Goal: Task Accomplishment & Management: Complete application form

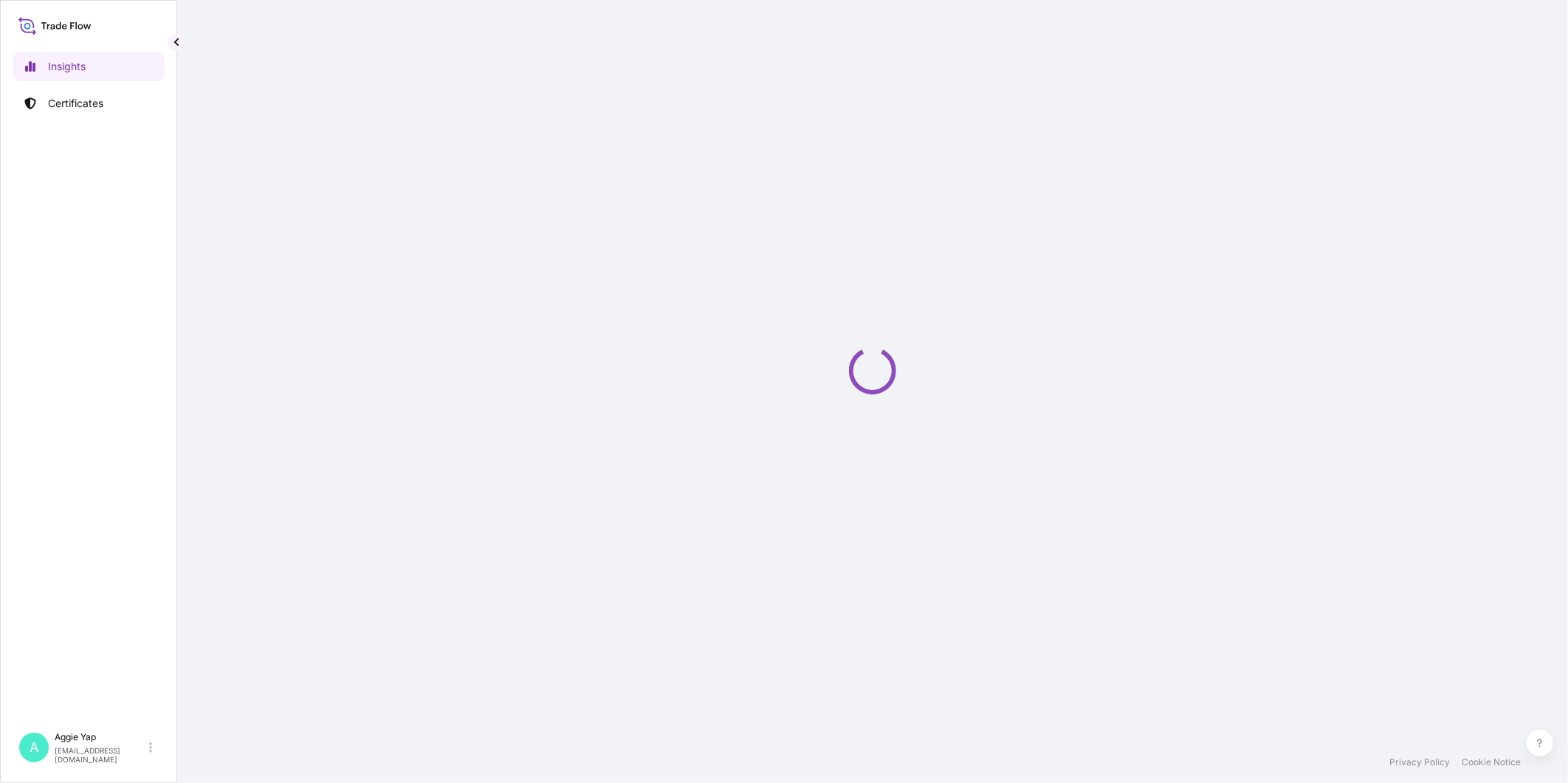
select select "2025"
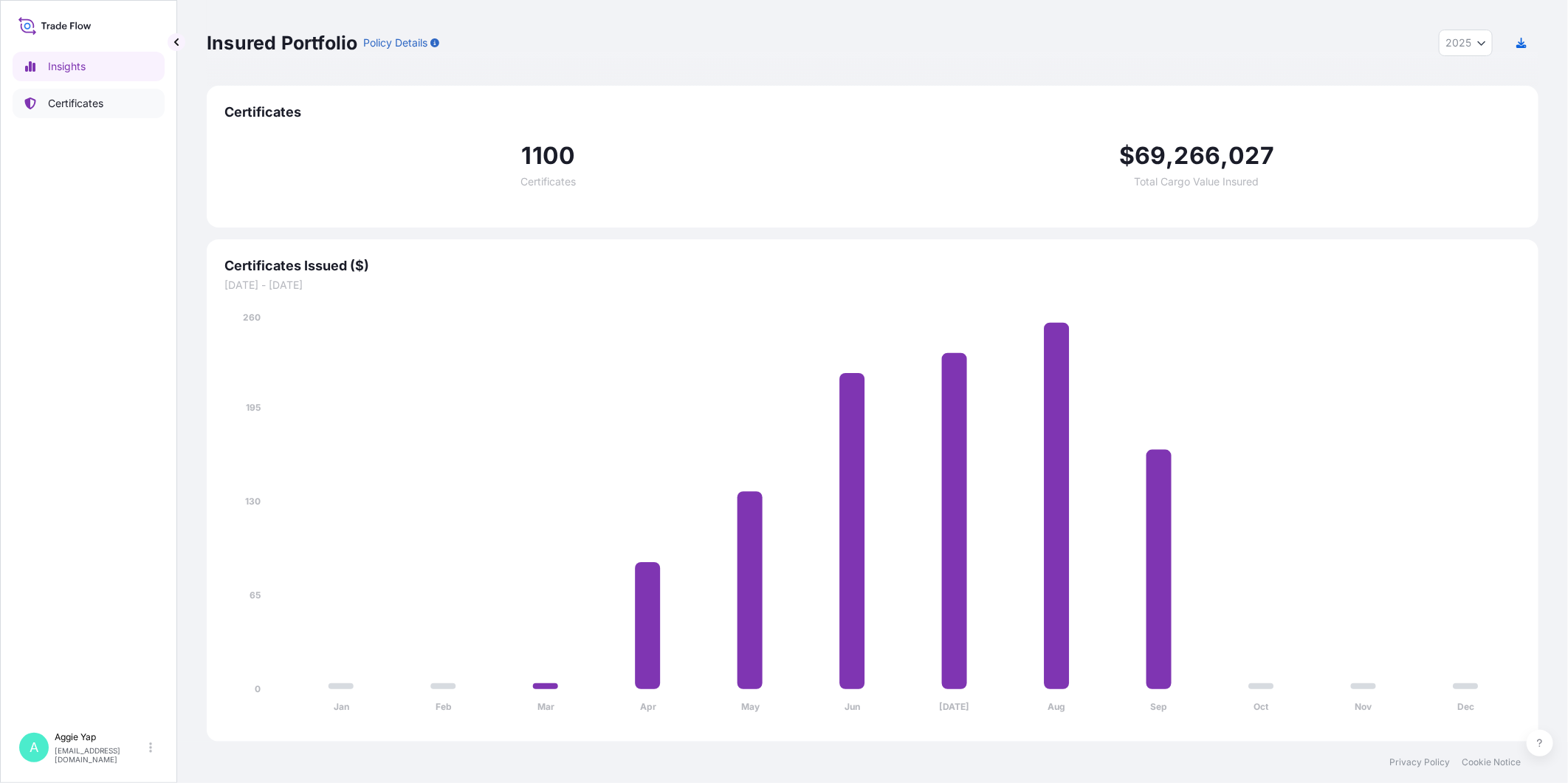
click at [92, 105] on p "Certificates" at bounding box center [76, 103] width 55 height 15
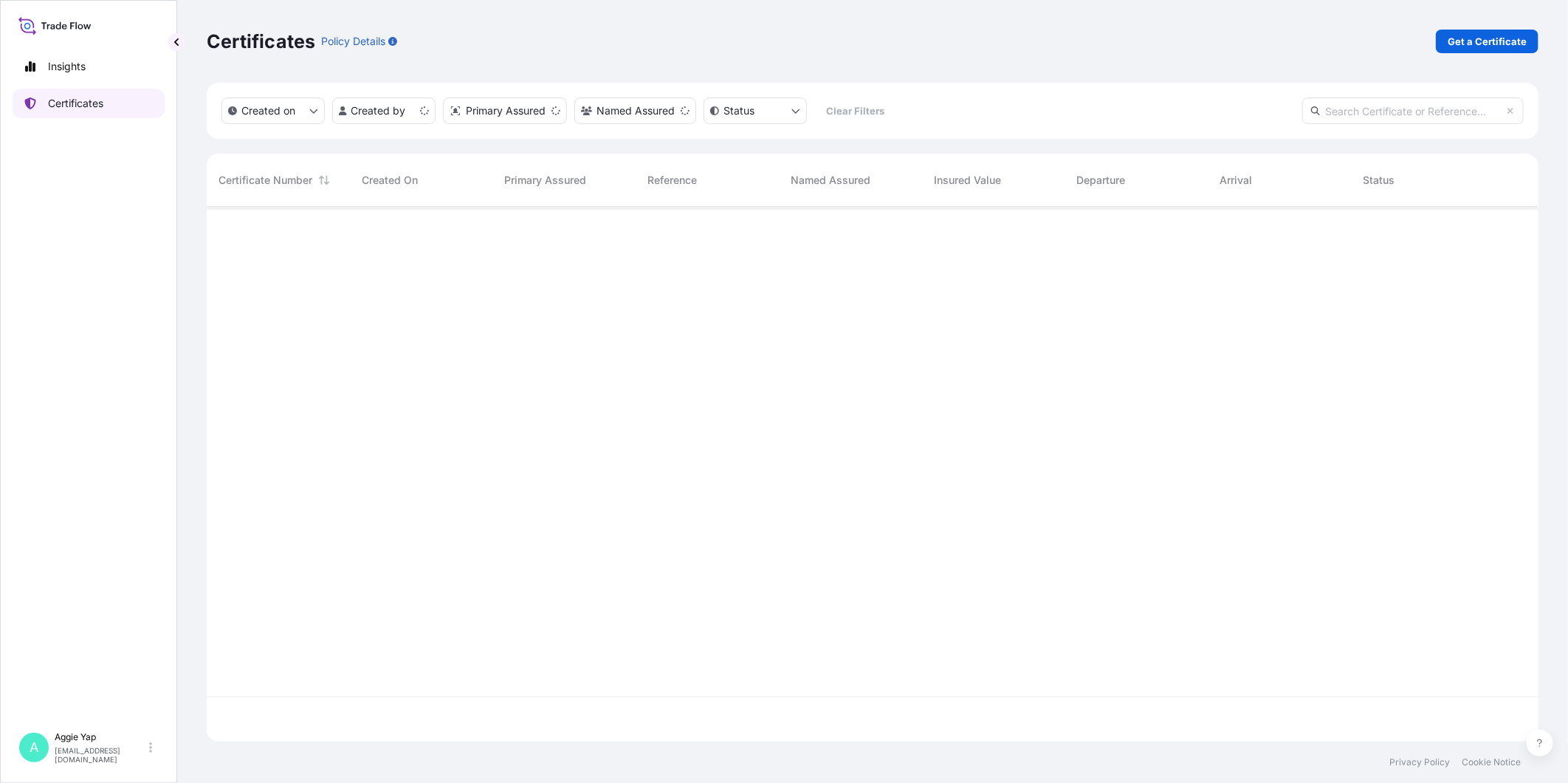
scroll to position [530, 1319]
click at [1476, 42] on p "Get a Certificate" at bounding box center [1487, 41] width 79 height 15
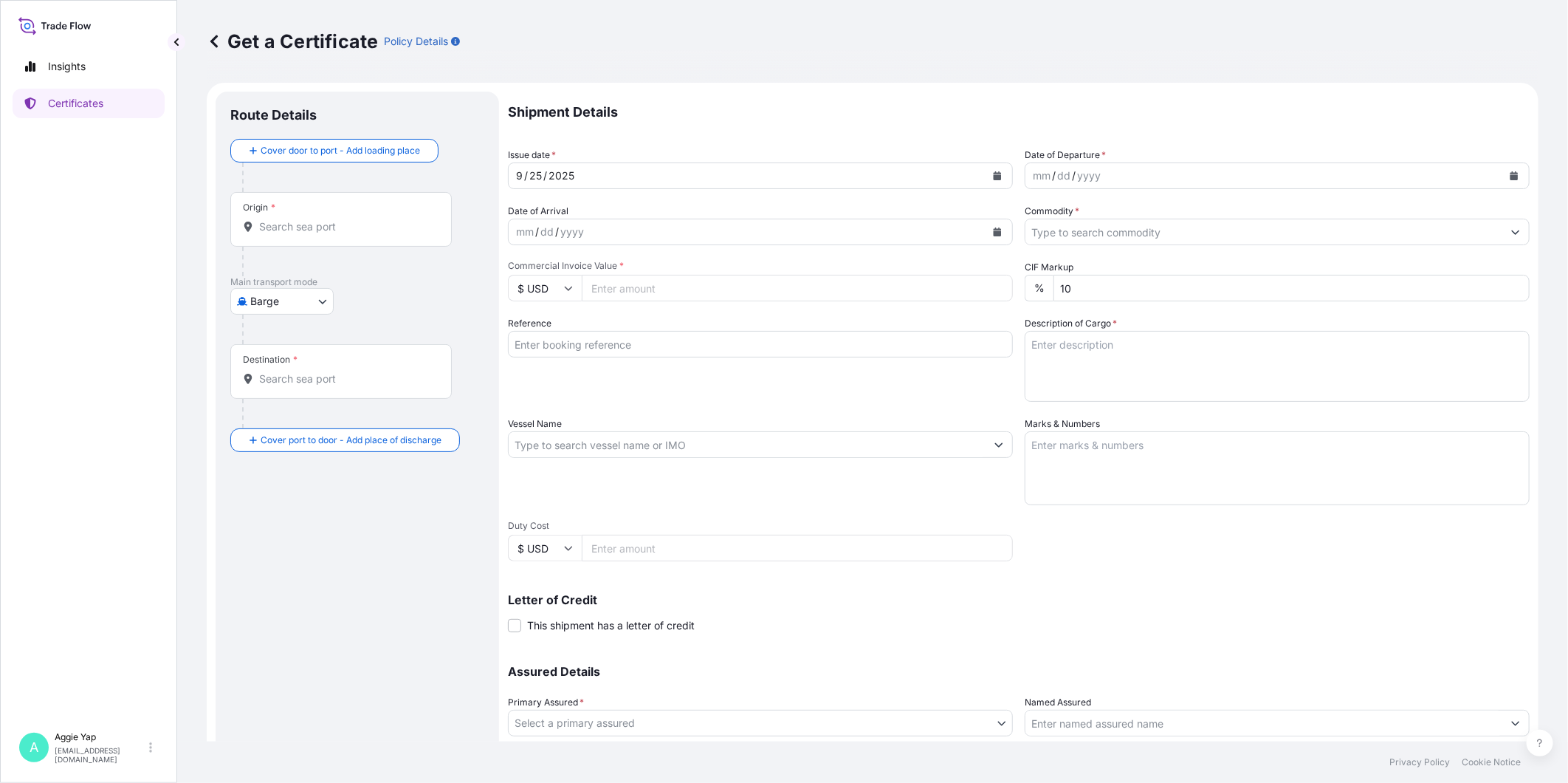
click at [268, 308] on body "Insights Certificates A [PERSON_NAME] [EMAIL_ADDRESS][DOMAIN_NAME] Get a Certif…" at bounding box center [784, 392] width 1568 height 783
click at [297, 476] on span "Ocean Vessel" at bounding box center [290, 472] width 65 height 15
select select "Ocean Vessel"
click at [314, 229] on input "Origin *" at bounding box center [346, 232] width 174 height 15
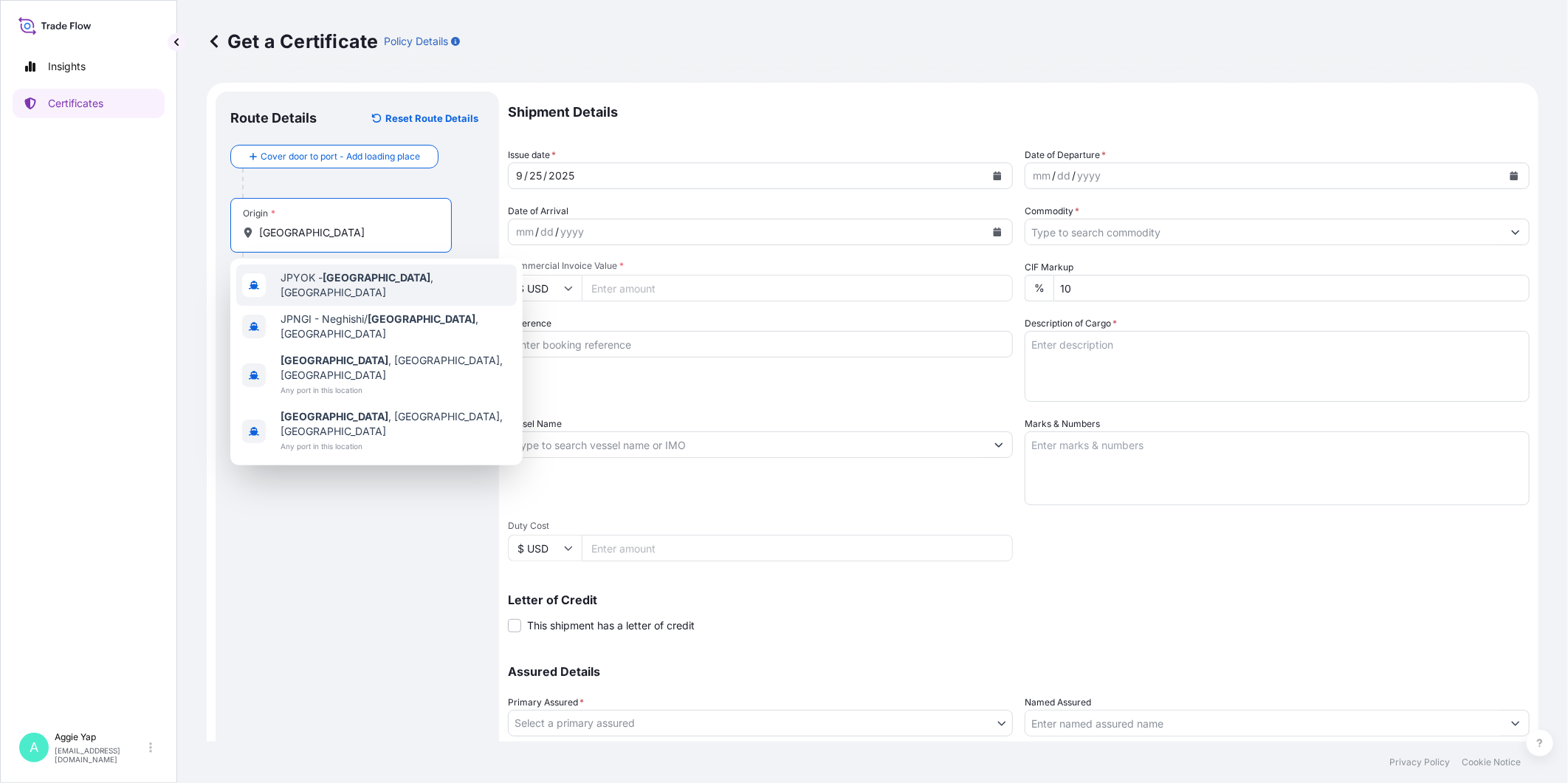
click at [328, 290] on div "JPYOK - [GEOGRAPHIC_DATA] , [GEOGRAPHIC_DATA]" at bounding box center [377, 285] width 280 height 42
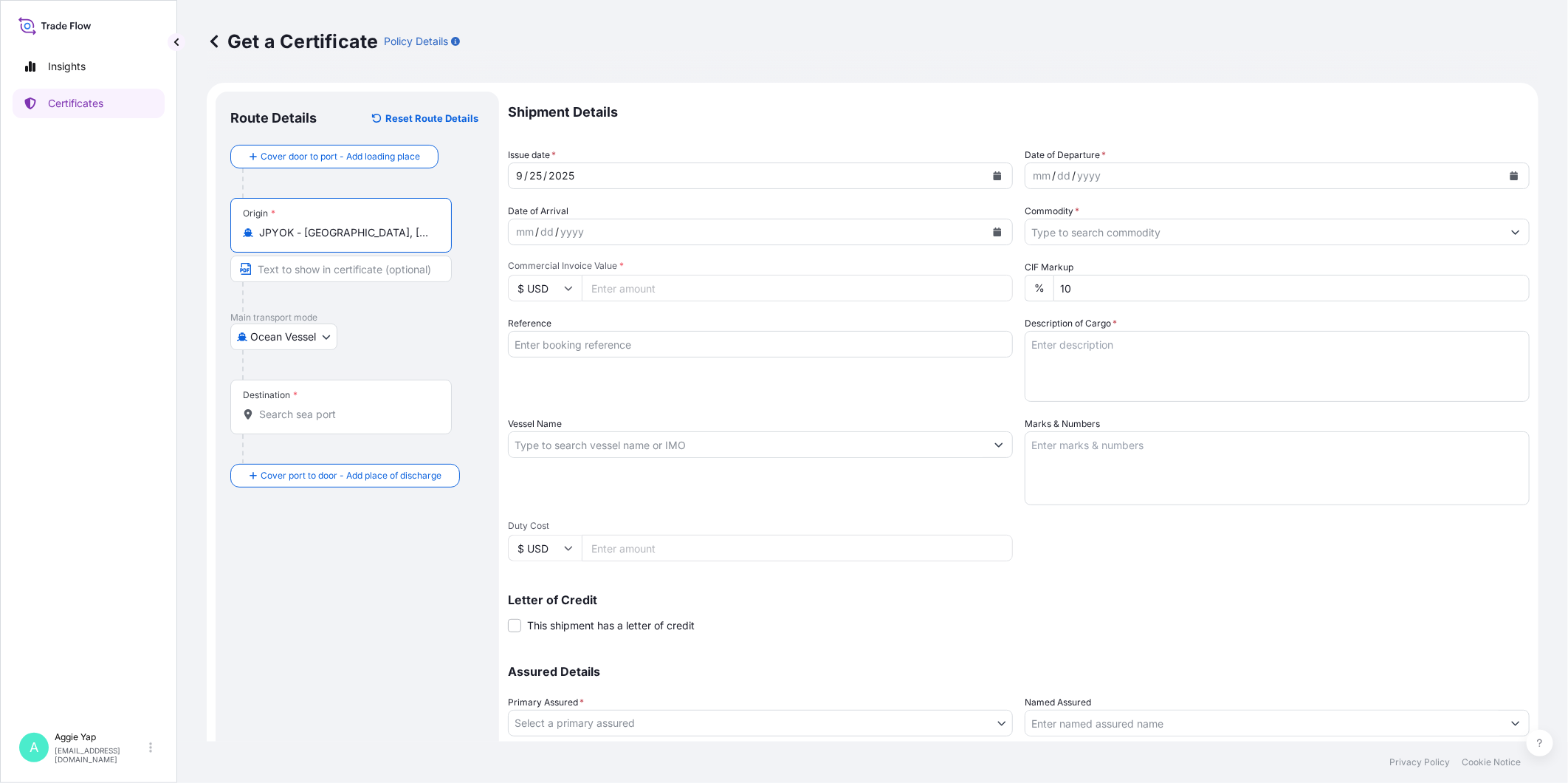
type input "JPYOK - [GEOGRAPHIC_DATA], [GEOGRAPHIC_DATA]"
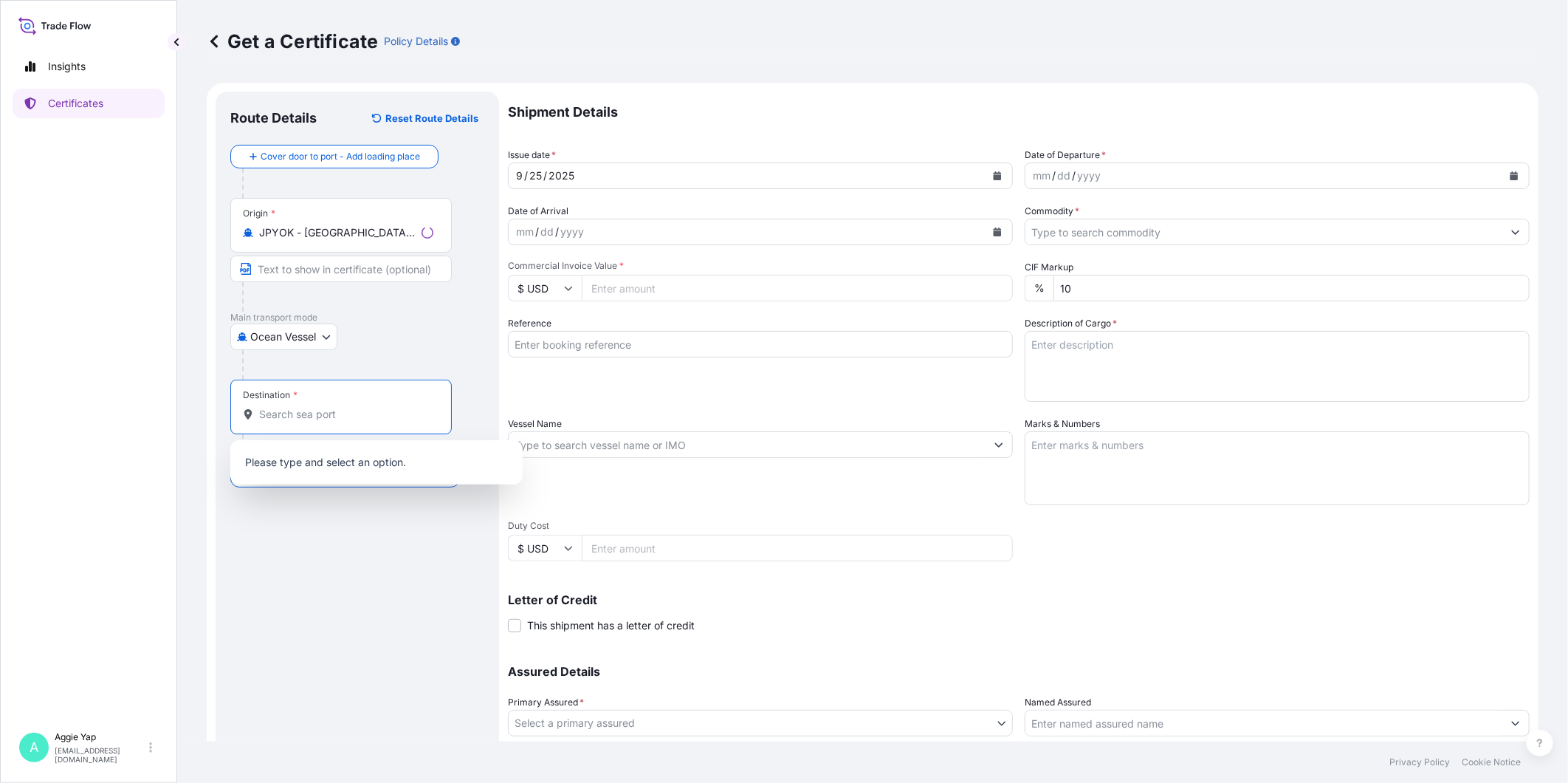
click at [290, 419] on input "Destination *" at bounding box center [346, 414] width 174 height 15
click at [309, 464] on b "KRPUS" at bounding box center [297, 459] width 35 height 12
type input "KRPUS - [GEOGRAPHIC_DATA], [GEOGRAPHIC_DATA], [GEOGRAPHIC_DATA]"
click at [996, 173] on button "Calendar" at bounding box center [997, 176] width 24 height 24
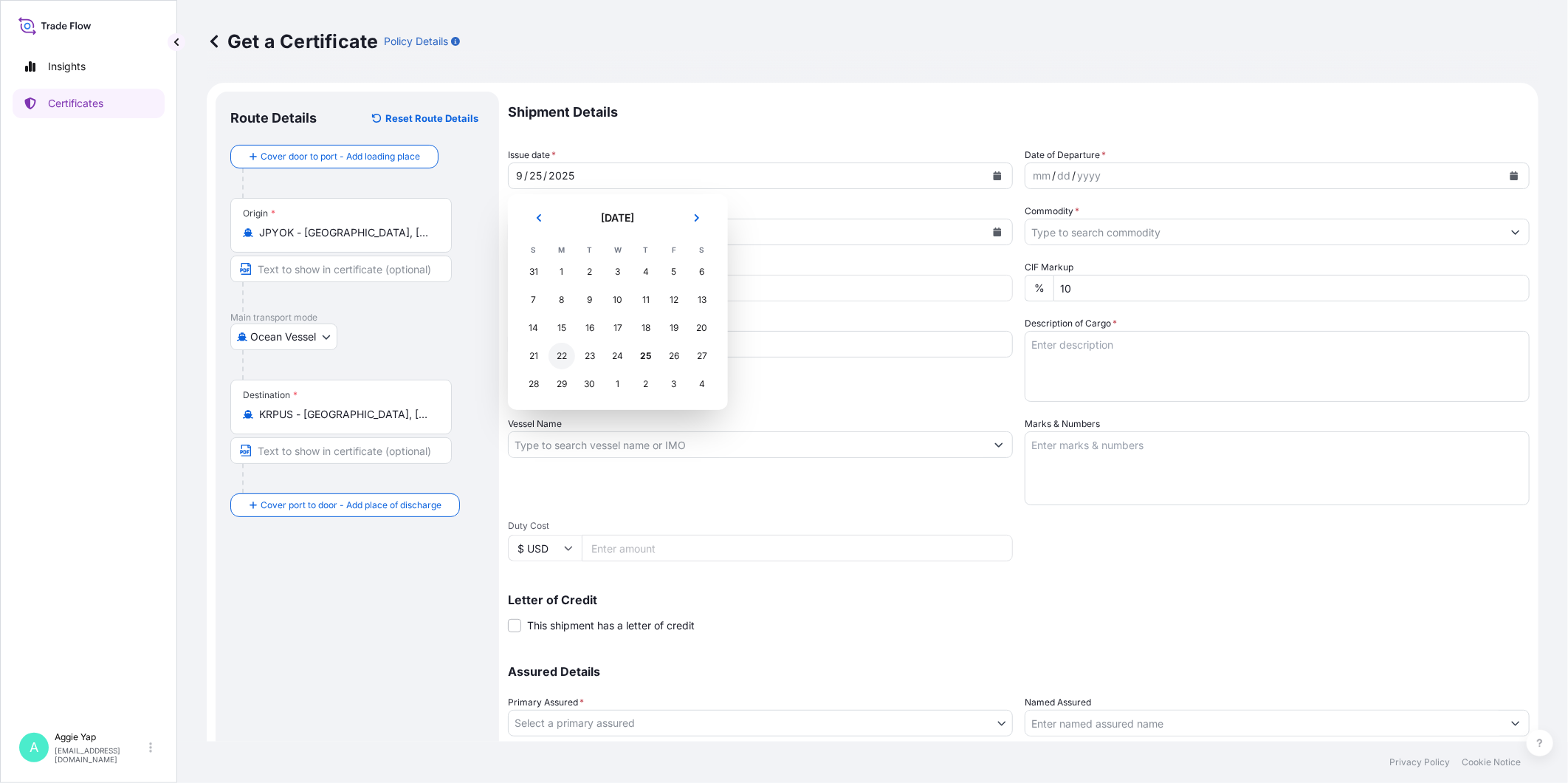
click at [566, 356] on div "22" at bounding box center [562, 356] width 26 height 26
click at [1503, 180] on button "Calendar" at bounding box center [1514, 176] width 24 height 24
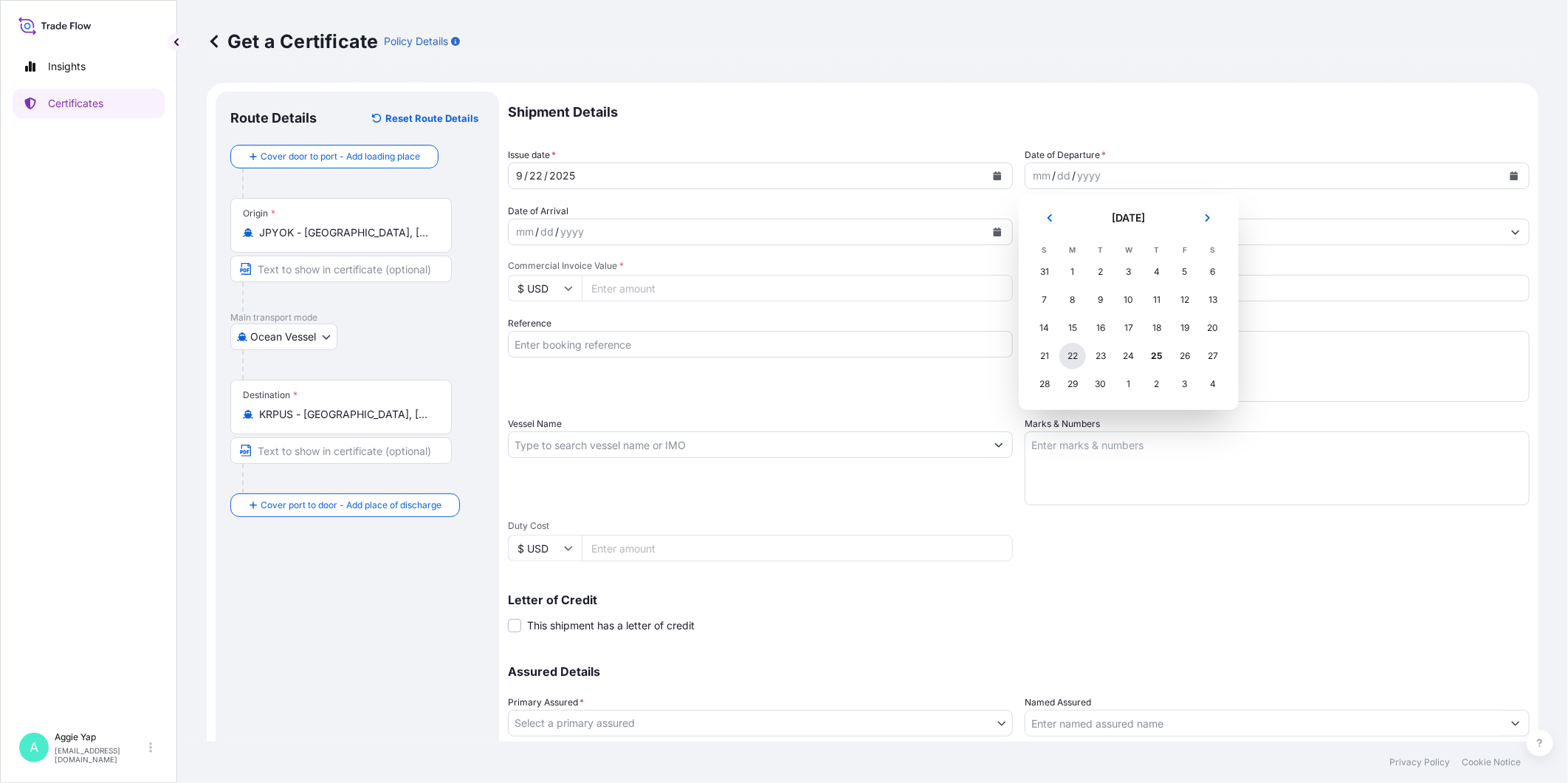
click at [1065, 360] on div "22" at bounding box center [1073, 356] width 26 height 26
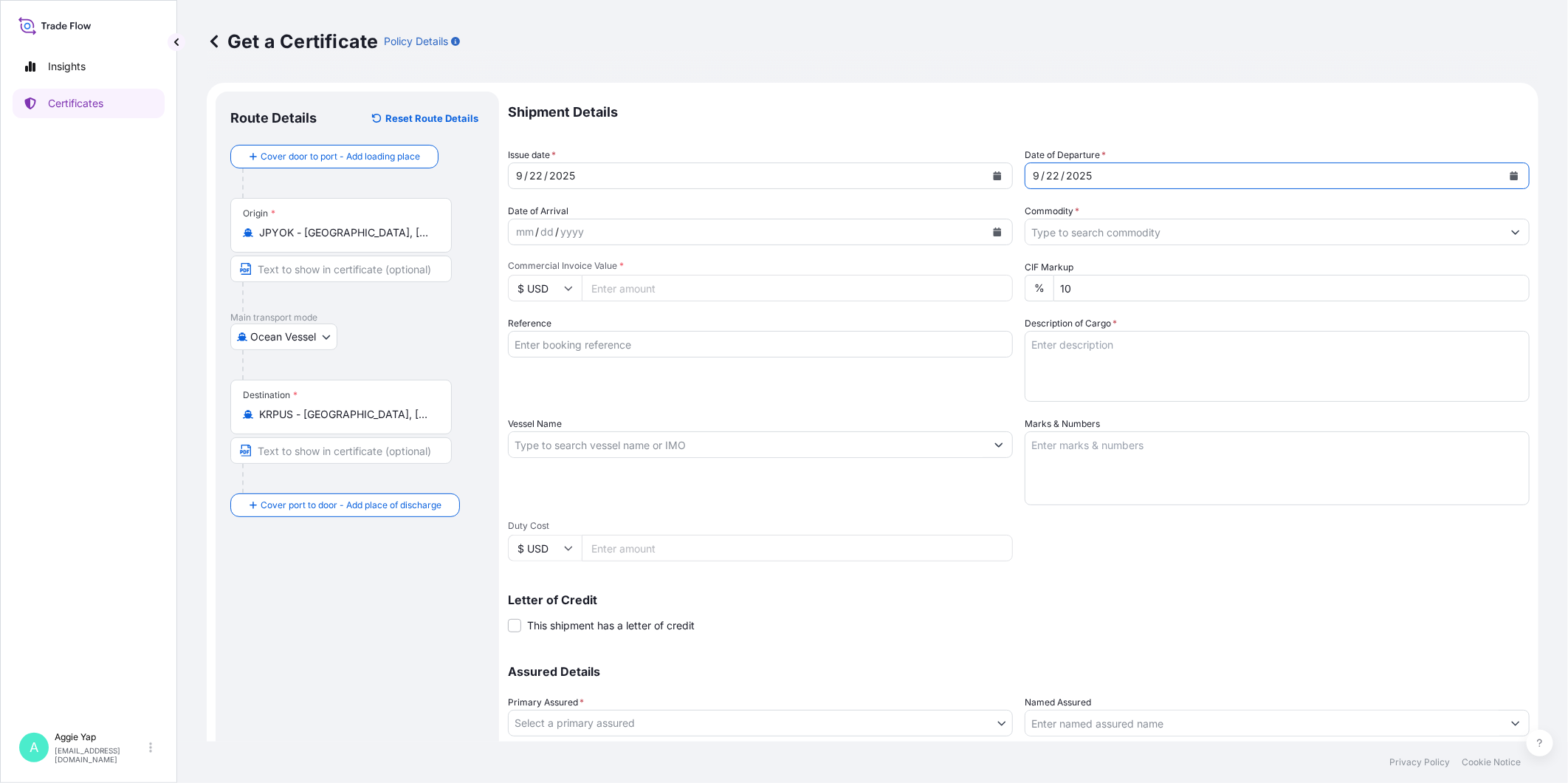
click at [1268, 239] on input "Commodity *" at bounding box center [1264, 232] width 477 height 26
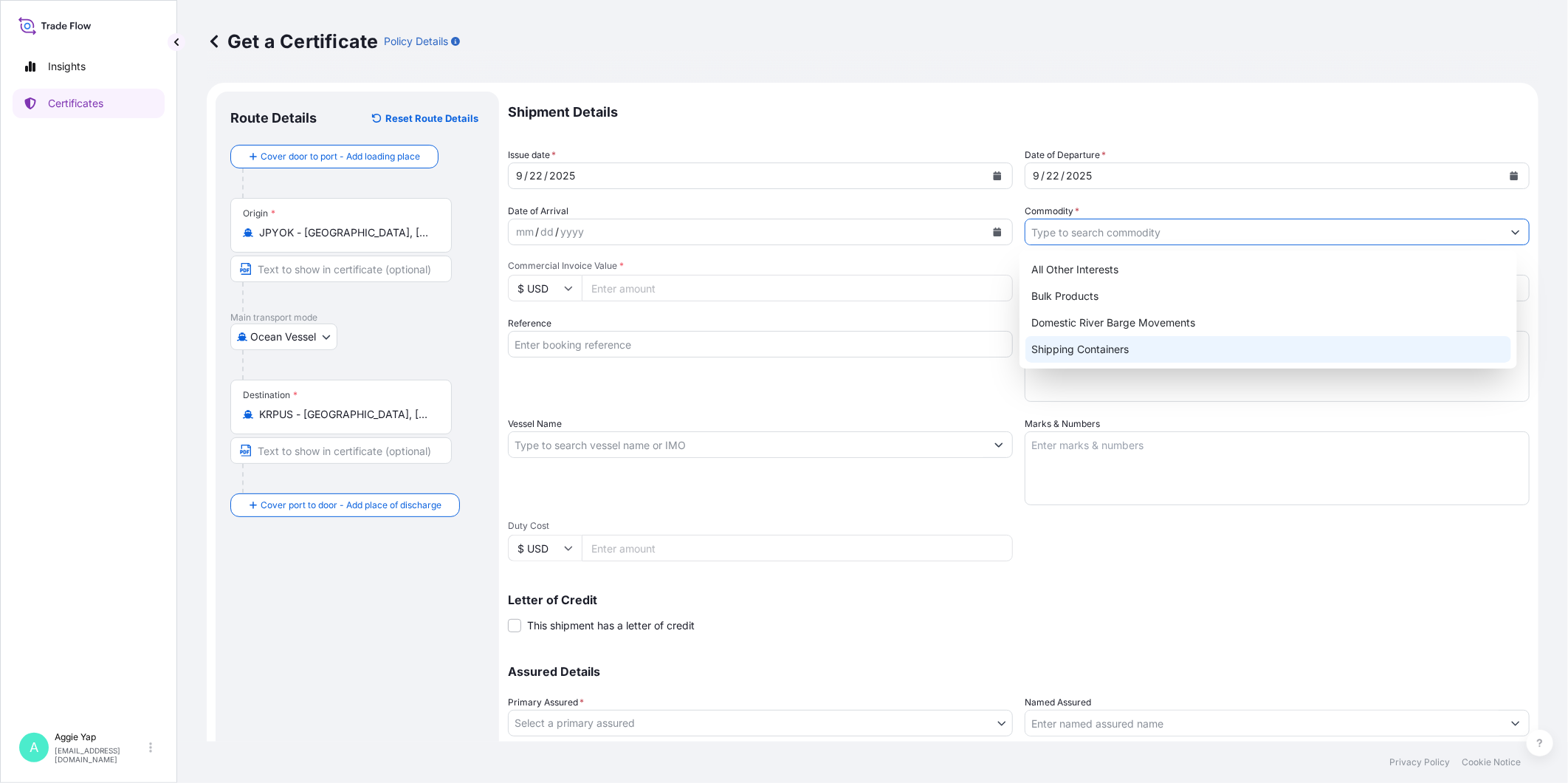
click at [1170, 358] on div "Shipping Containers" at bounding box center [1268, 349] width 486 height 26
type input "Shipping Containers"
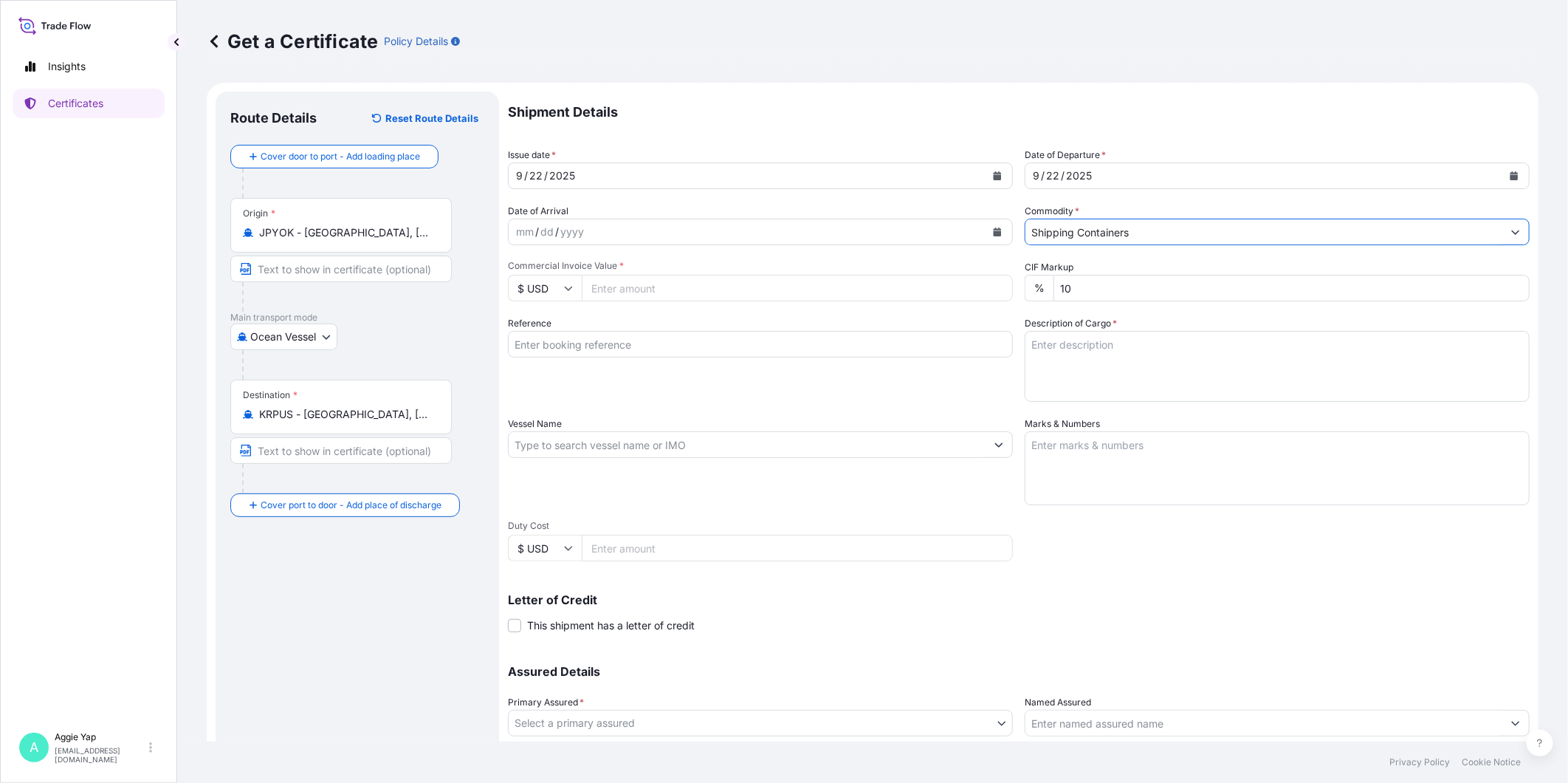
click at [652, 296] on input "Commercial Invoice Value *" at bounding box center [797, 287] width 431 height 26
type input "178432"
click at [653, 344] on input "Reference" at bounding box center [760, 344] width 505 height 26
type input "HD HYUNDAI OILBANK CO LTD"
click at [672, 436] on input "Vessel Name" at bounding box center [747, 445] width 477 height 26
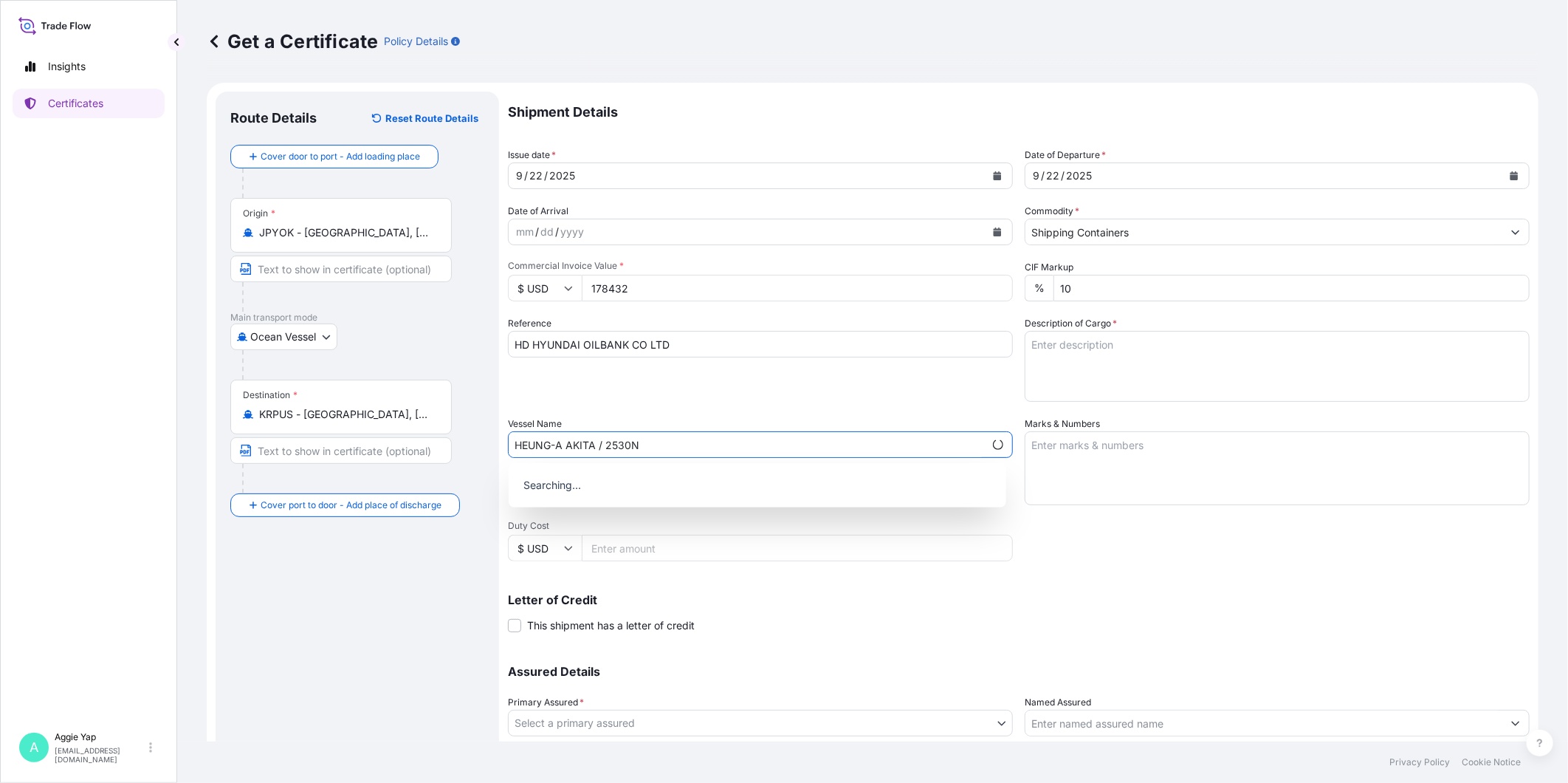
type input "HEUNG-A AKITA / 2530N"
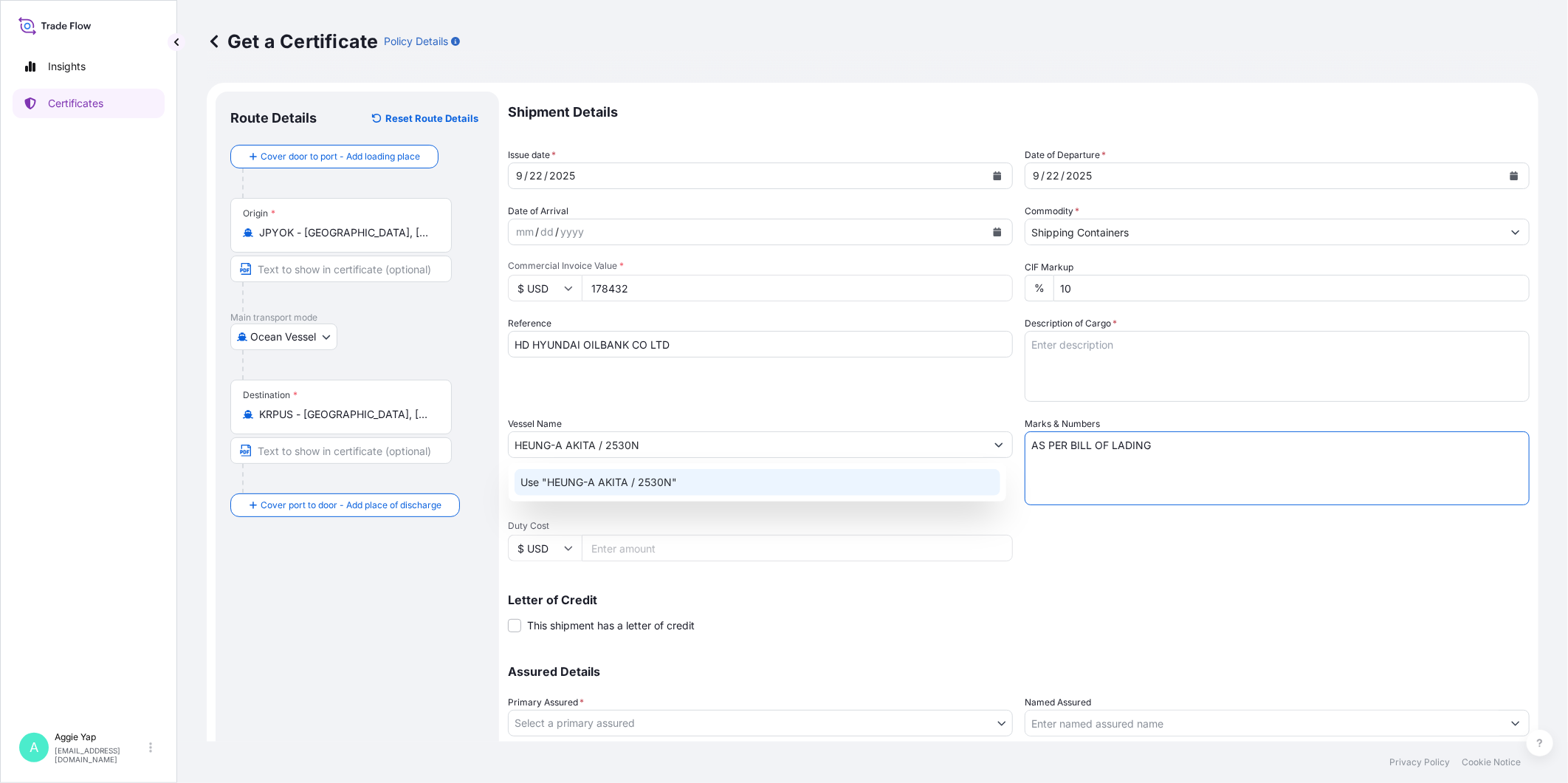
type textarea "AS PER BILL OF LADING"
click at [696, 464] on div "Use "HEUNG-A AKITA / 2530N"" at bounding box center [757, 482] width 498 height 39
click at [692, 486] on div "Use "HEUNG-A AKITA / 2530N"" at bounding box center [757, 482] width 486 height 26
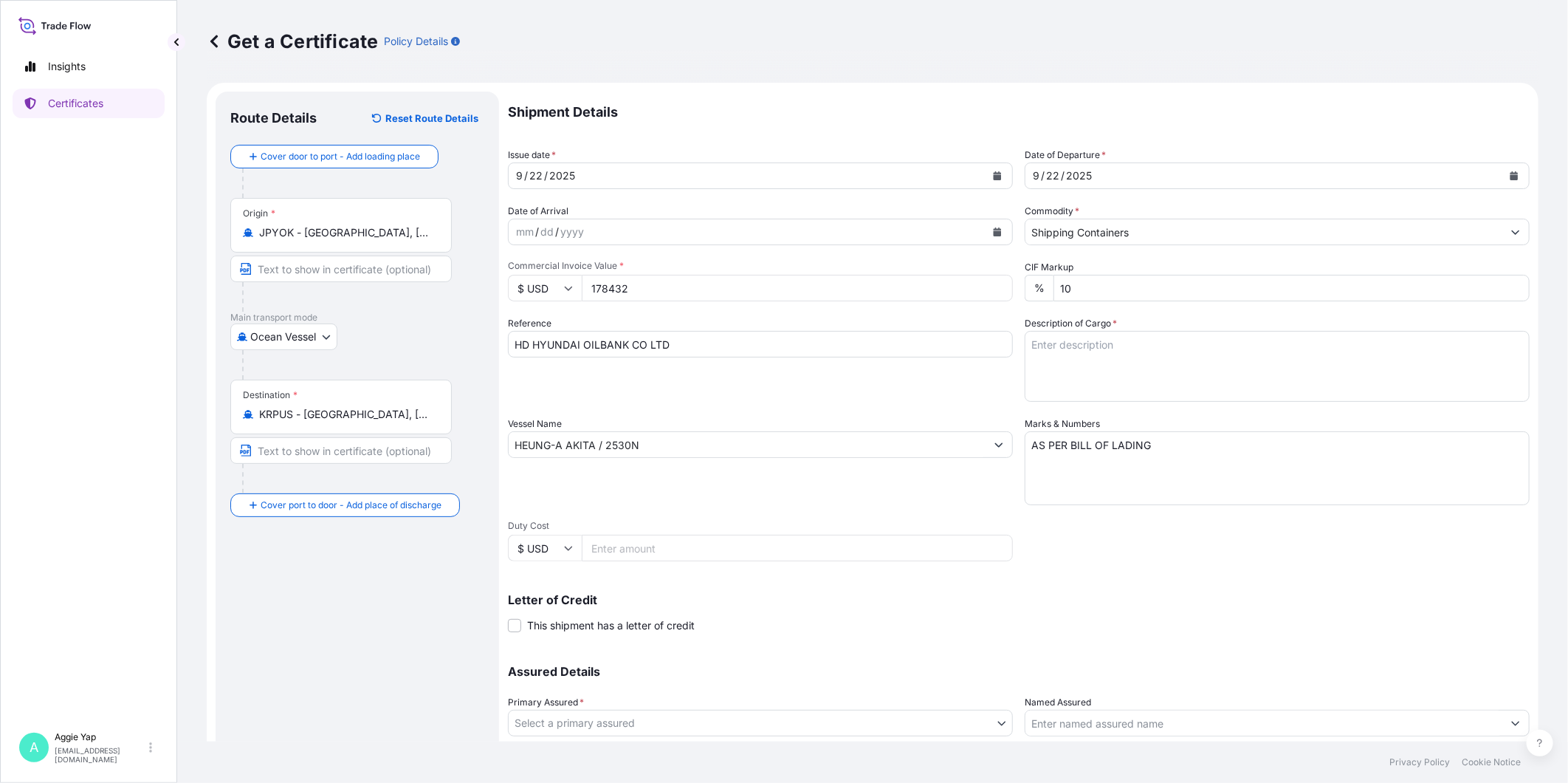
click at [1187, 370] on textarea "Description of Cargo *" at bounding box center [1277, 366] width 505 height 71
click at [1149, 353] on textarea "TOTAL: 160 DRUMS LUBRIZOL(R) VL9101F" at bounding box center [1277, 366] width 505 height 71
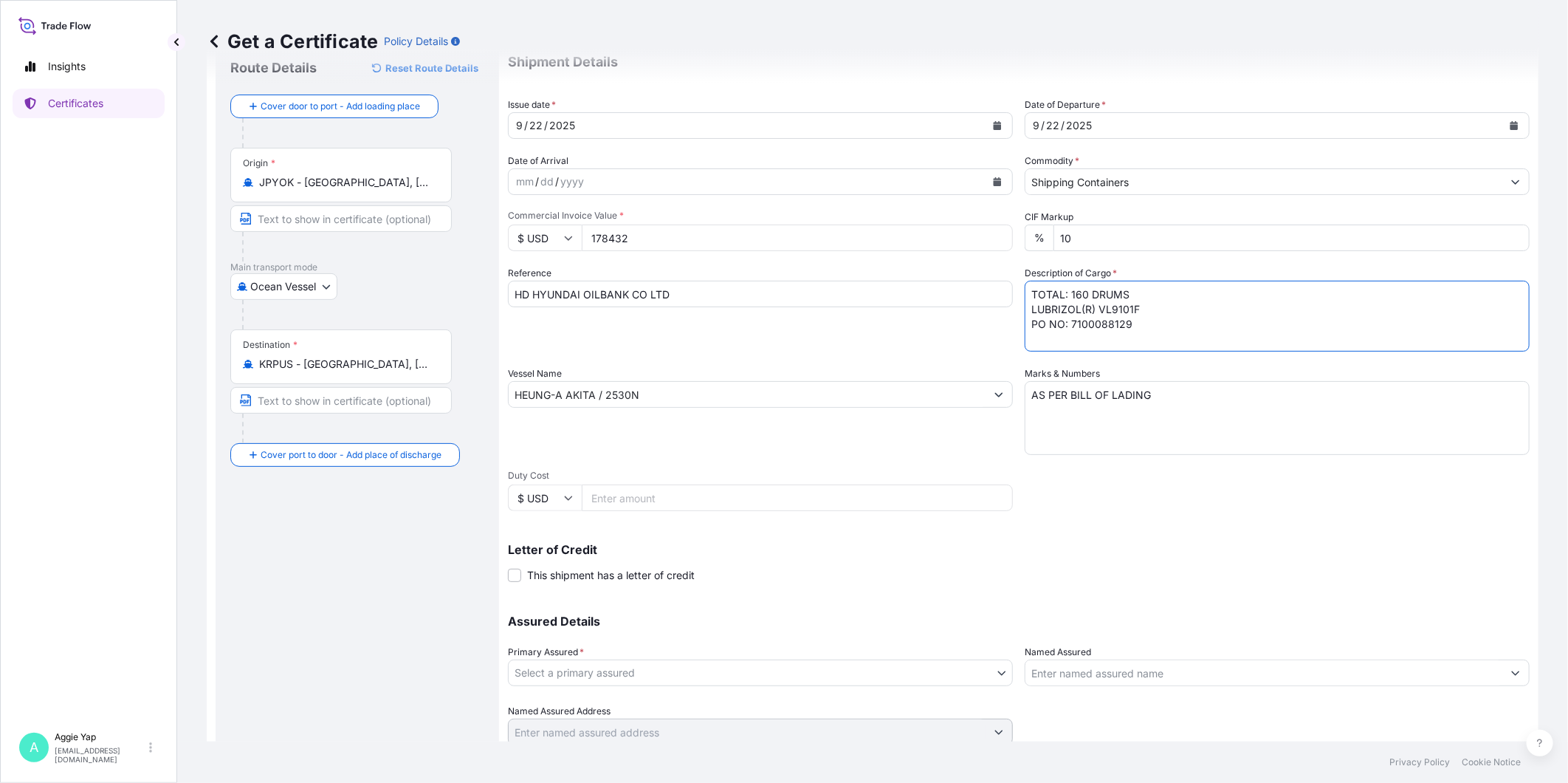
scroll to position [103, 0]
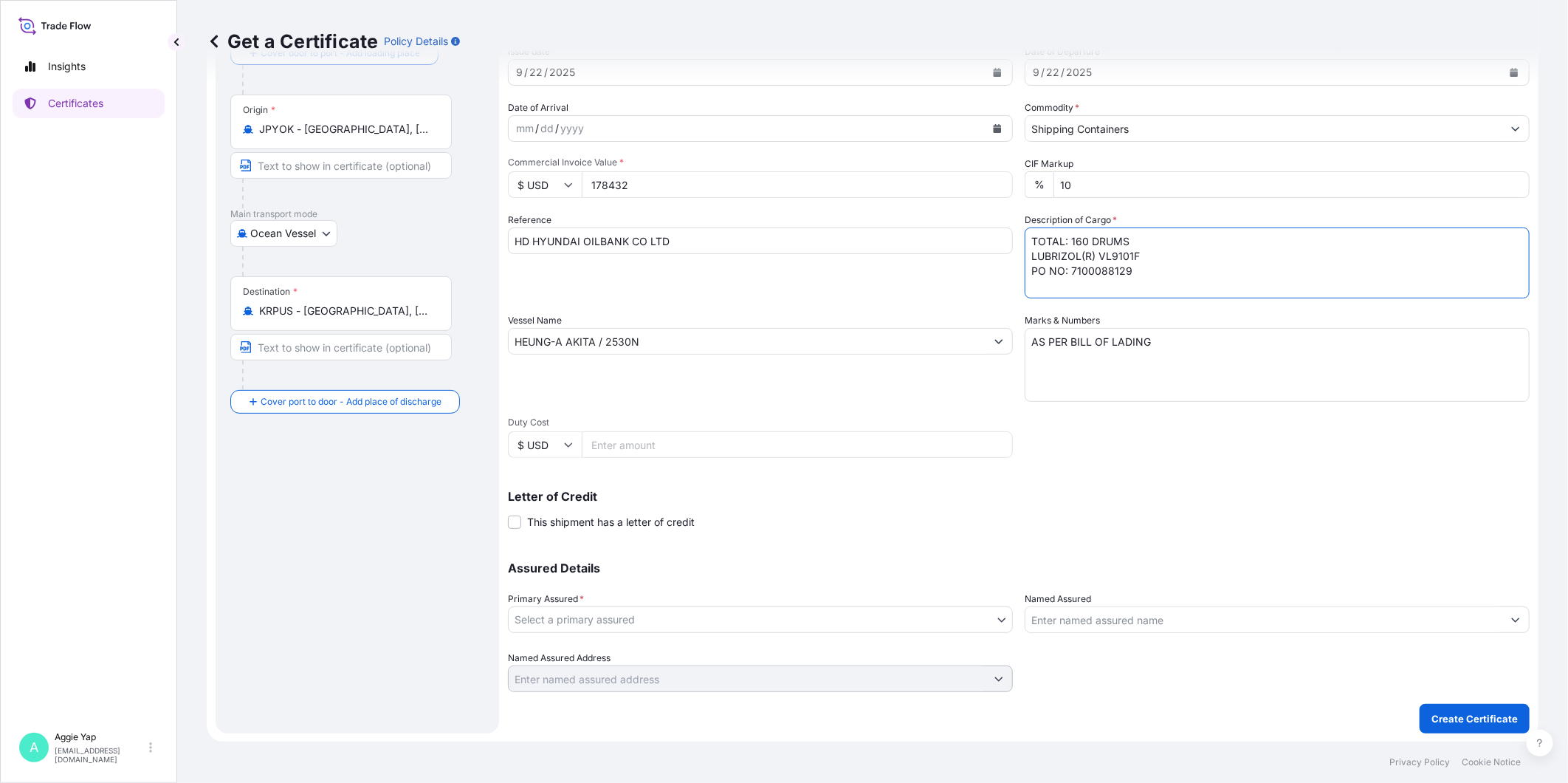
type textarea "TOTAL: 160 DRUMS LUBRIZOL(R) VL9101F PO NO: 7100088129"
click at [580, 622] on body "Insights Certificates A [PERSON_NAME] [EMAIL_ADDRESS][DOMAIN_NAME] Get a Certif…" at bounding box center [784, 392] width 1568 height 783
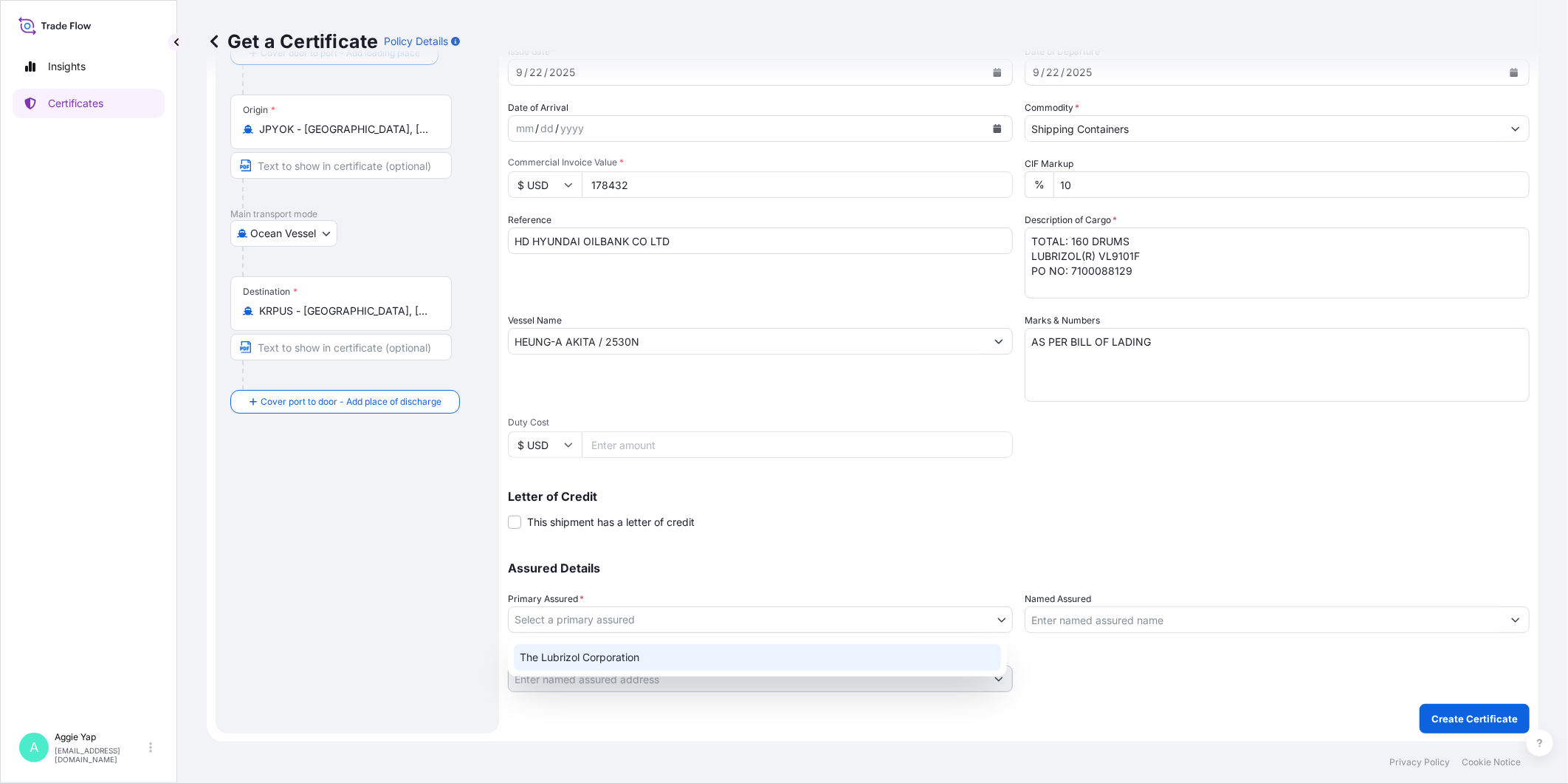
click at [608, 660] on div "The Lubrizol Corporation" at bounding box center [757, 657] width 487 height 26
select select "31566"
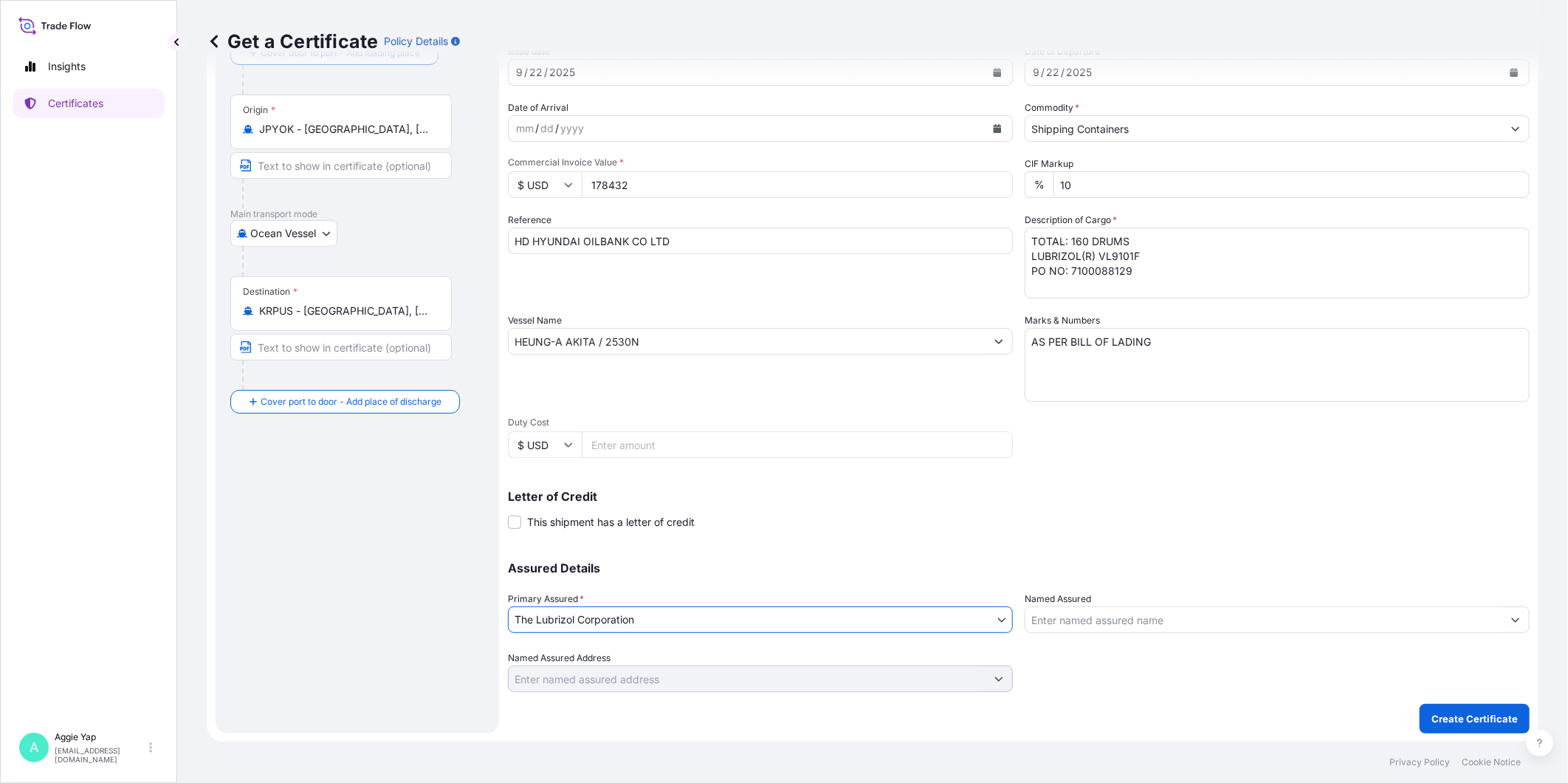
click at [1118, 615] on input "Named Assured" at bounding box center [1264, 620] width 477 height 26
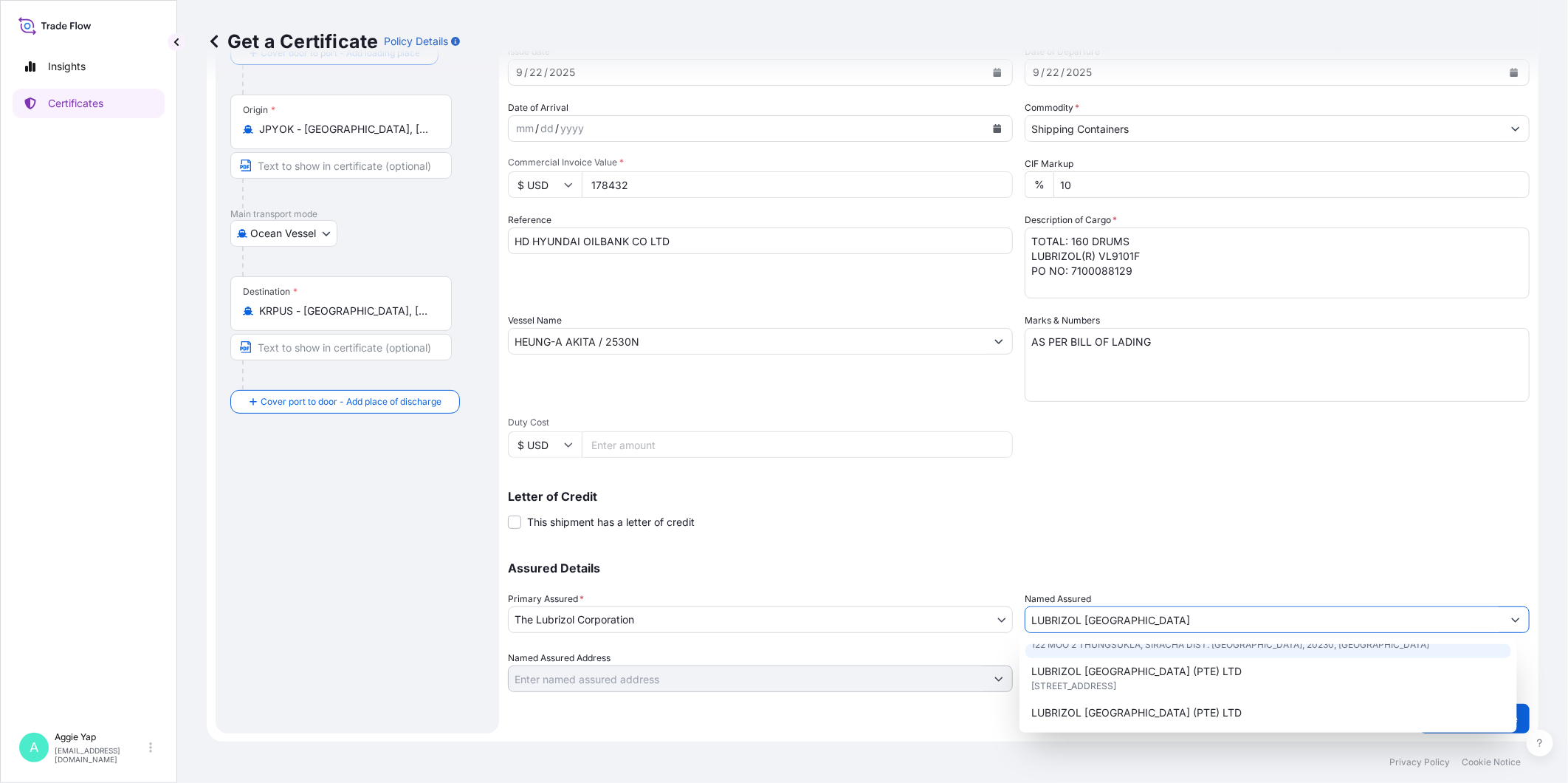
scroll to position [82, 0]
click at [1116, 661] on span "[STREET_ADDRESS]" at bounding box center [1074, 657] width 85 height 15
type input "LUBRIZOL [GEOGRAPHIC_DATA] (PTE) LTD"
type input "[STREET_ADDRESS]"
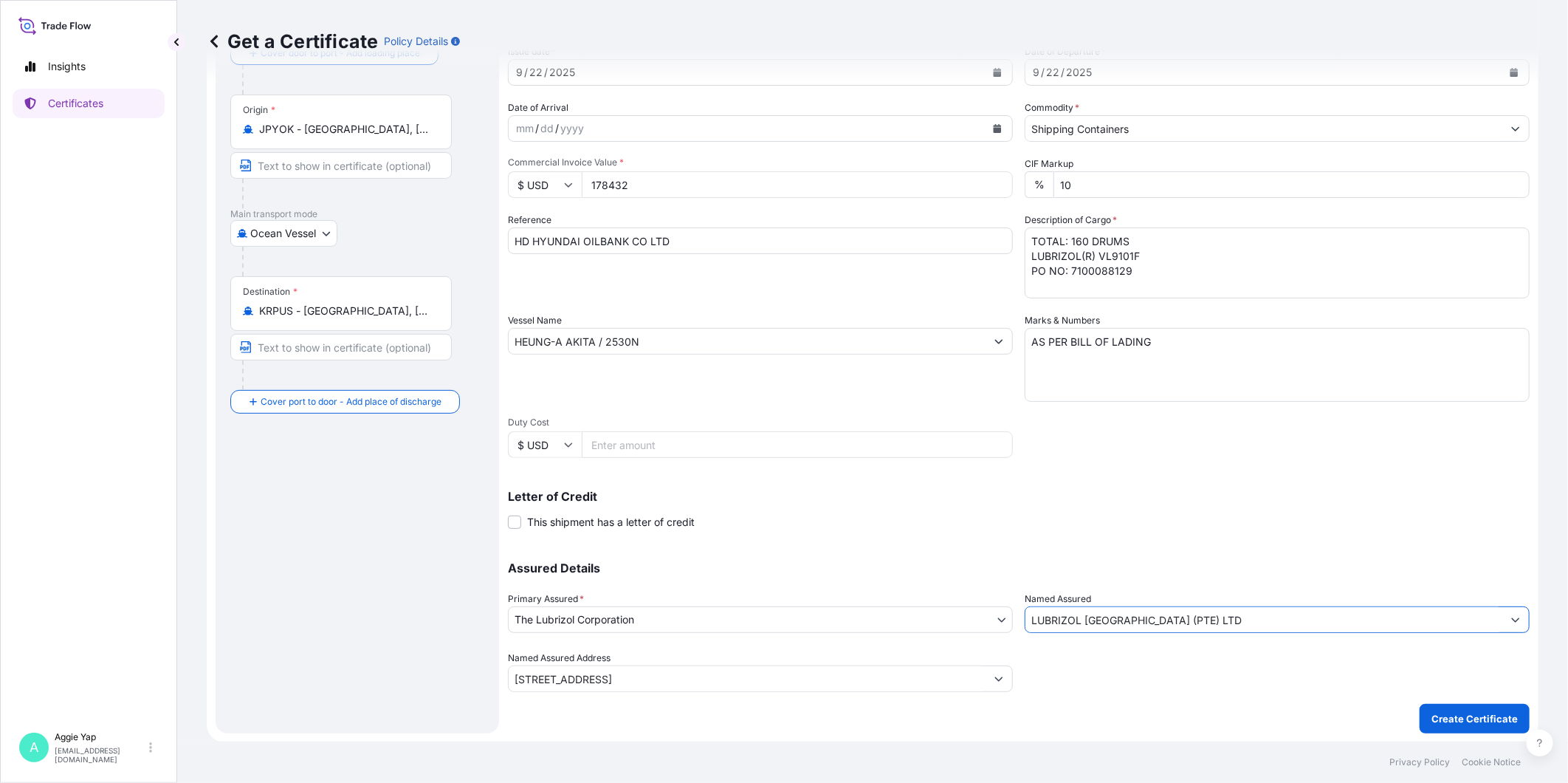
type input "LUBRIZOL [GEOGRAPHIC_DATA] (PTE) LTD"
click at [1157, 516] on div "Letter of Credit This shipment has a letter of credit Letter of credit * Letter…" at bounding box center [1019, 509] width 1022 height 39
click at [1432, 714] on p "Create Certificate" at bounding box center [1475, 718] width 86 height 15
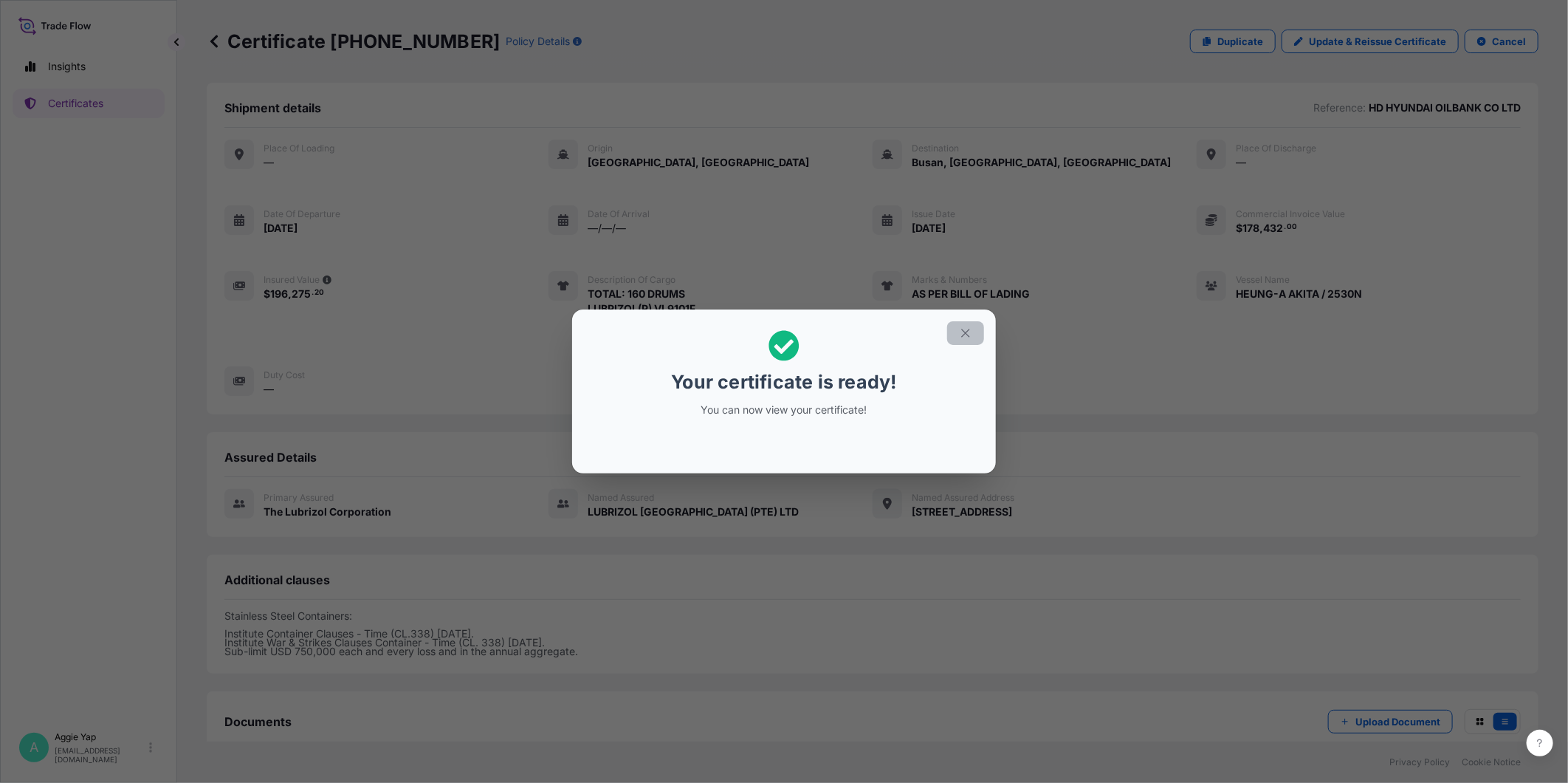
click at [965, 343] on button "button" at bounding box center [965, 333] width 37 height 24
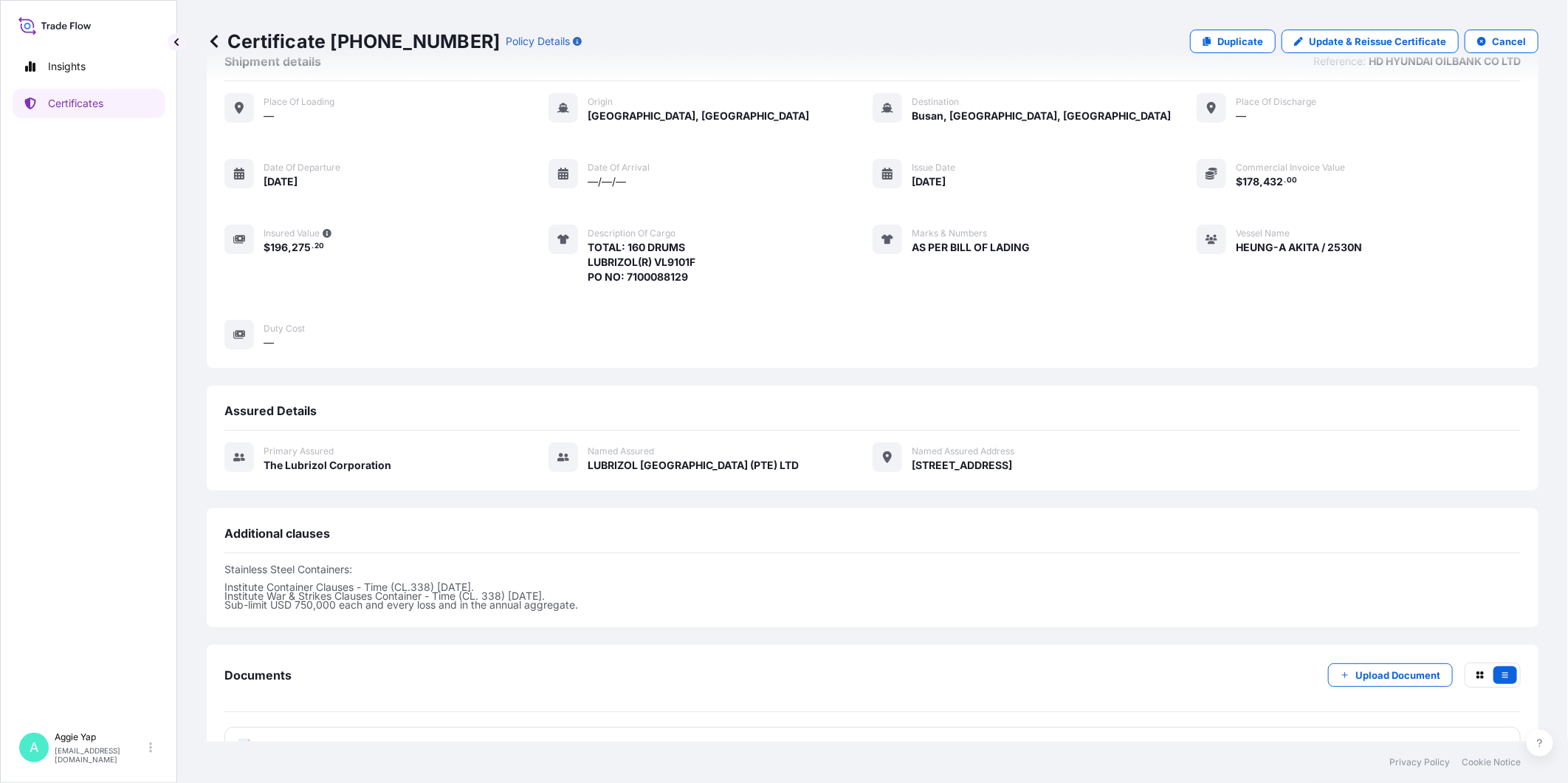
scroll to position [90, 0]
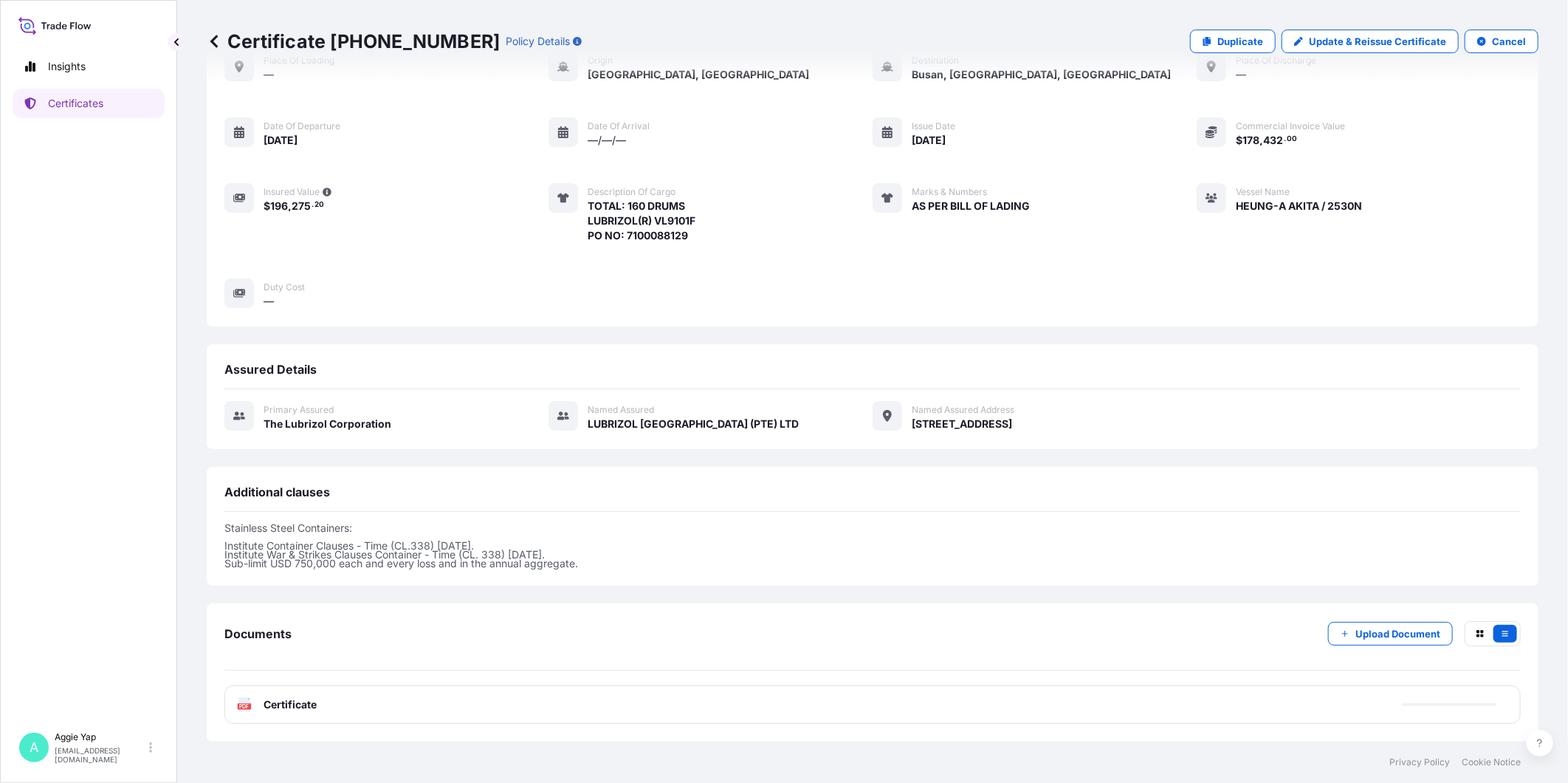
click at [323, 703] on div "PDF Certificate" at bounding box center [872, 704] width 1297 height 39
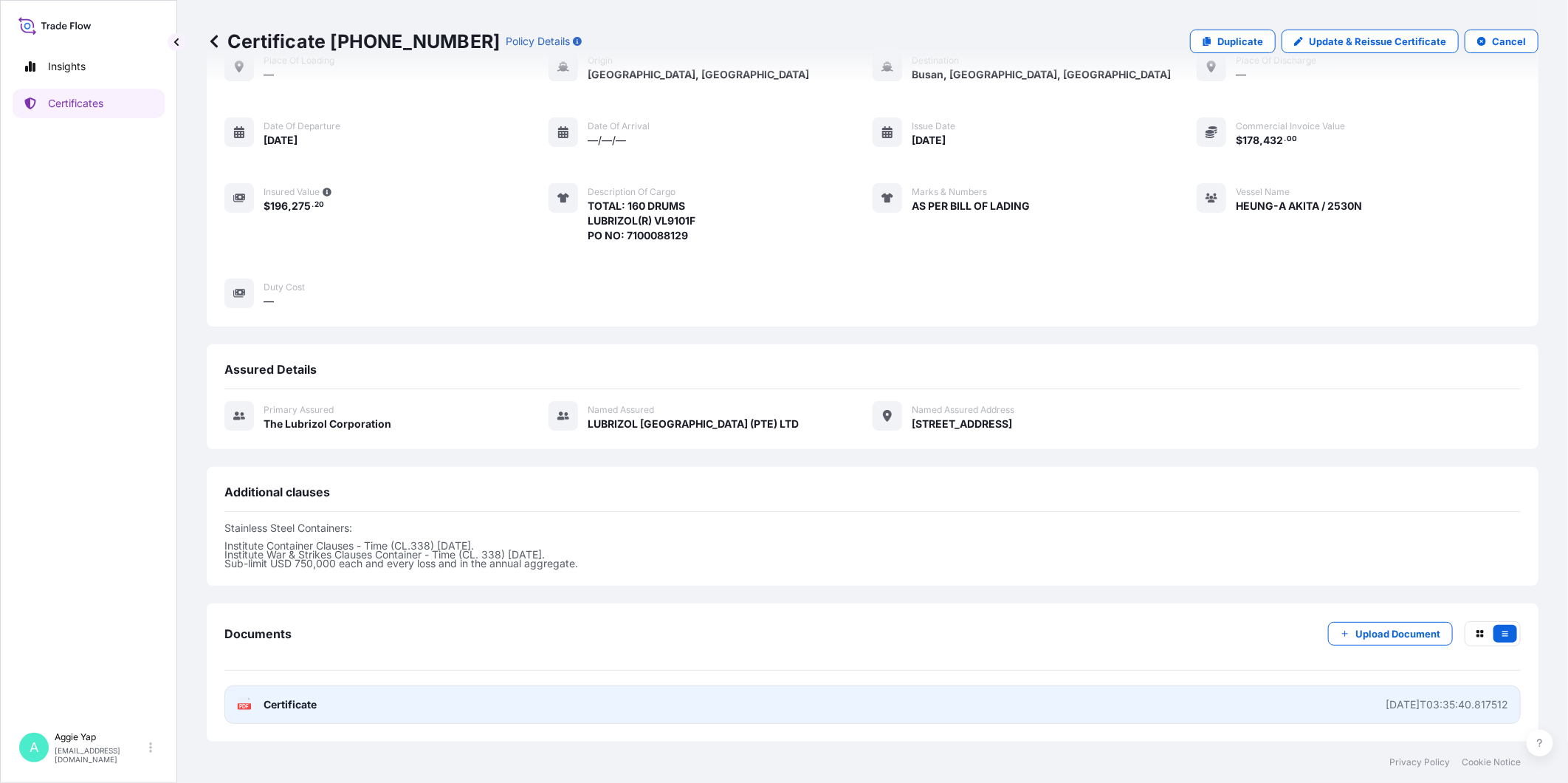
click at [445, 697] on link "PDF Certificate [DATE]T03:35:40.817512" at bounding box center [872, 704] width 1297 height 39
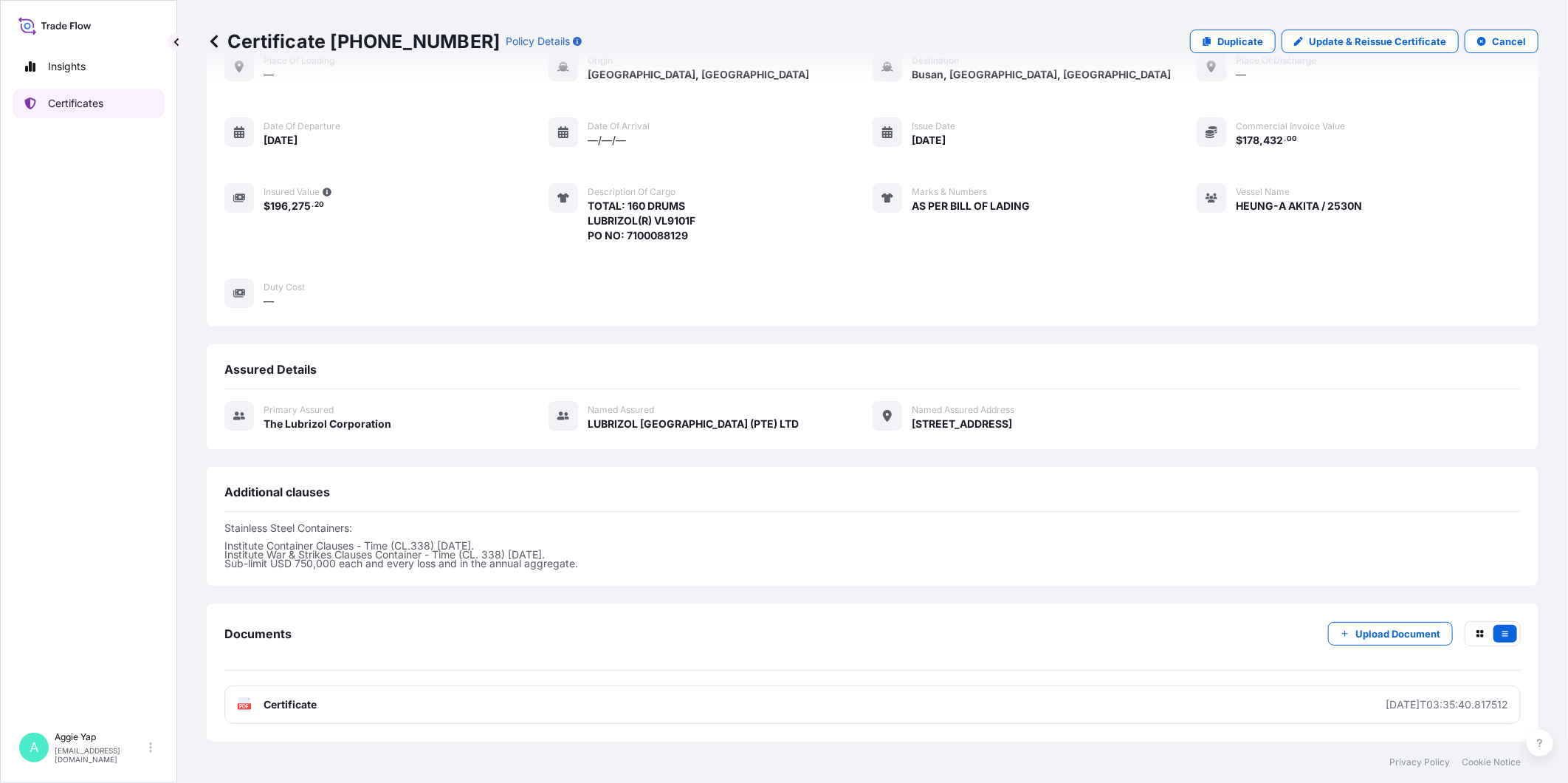
click at [97, 99] on p "Certificates" at bounding box center [76, 103] width 55 height 15
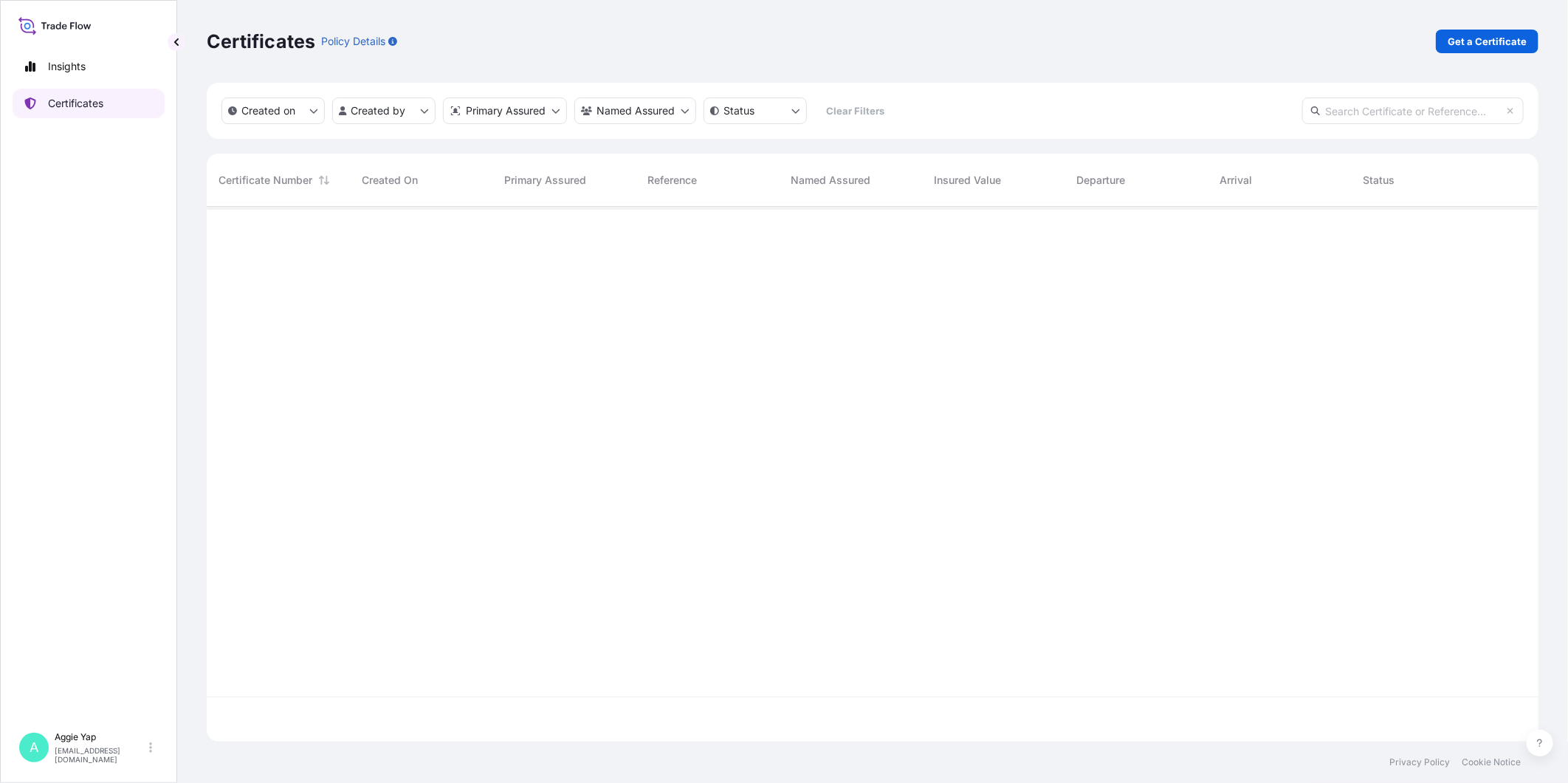
scroll to position [530, 1319]
